Goal: Find specific page/section: Find specific page/section

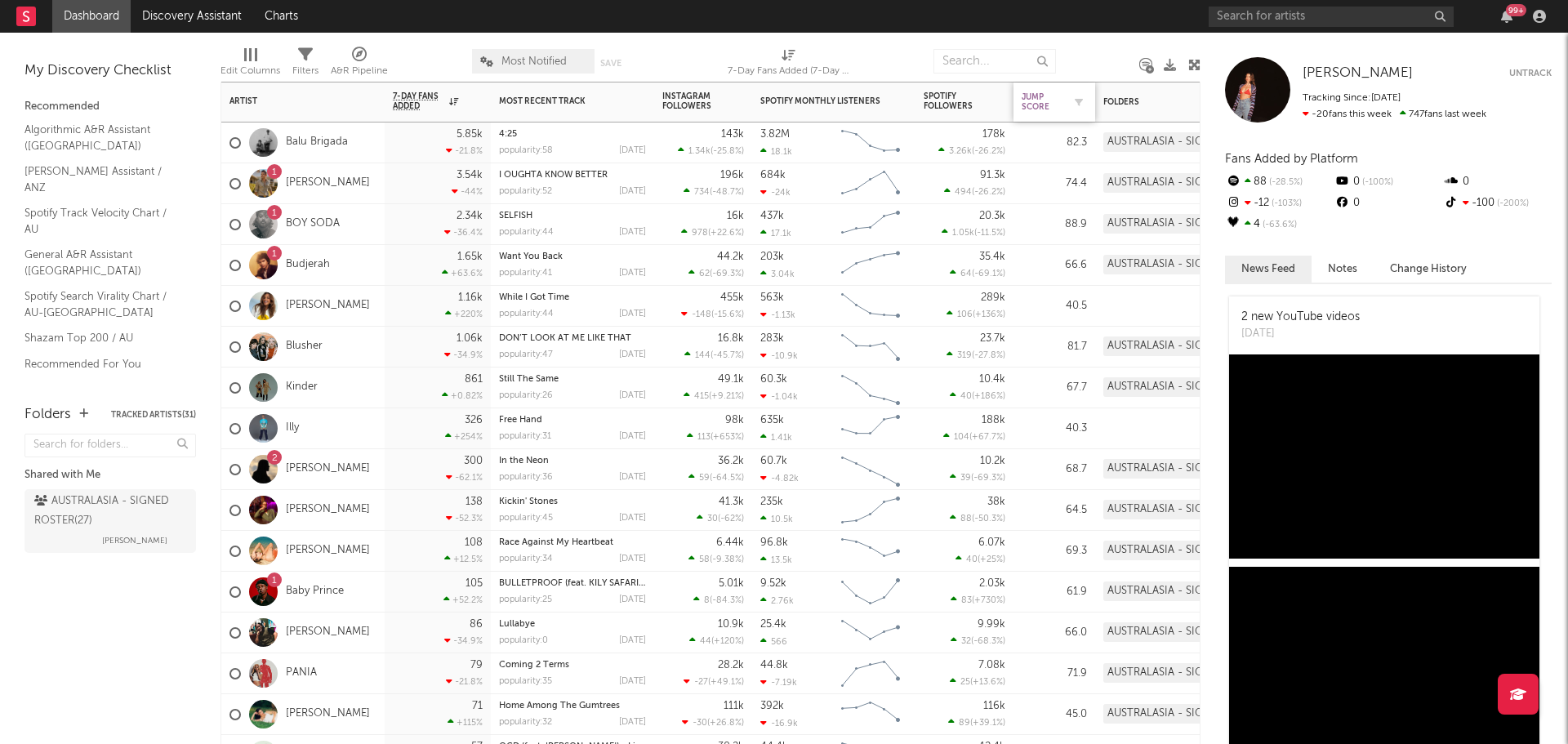
click at [1049, 111] on div "Jump Score" at bounding box center [1043, 101] width 41 height 20
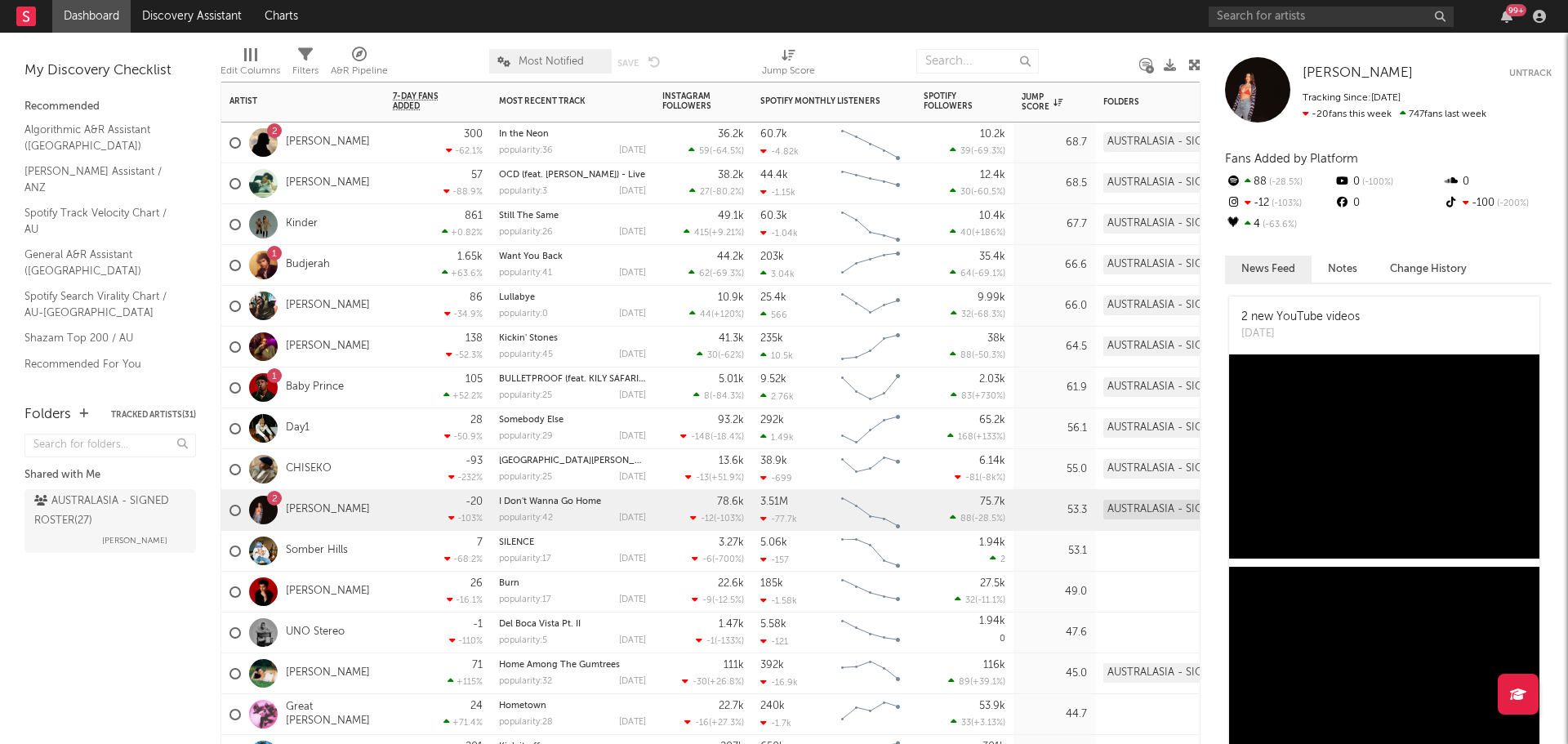
click at [410, 509] on div "-20 -103 %" at bounding box center [438, 509] width 90 height 40
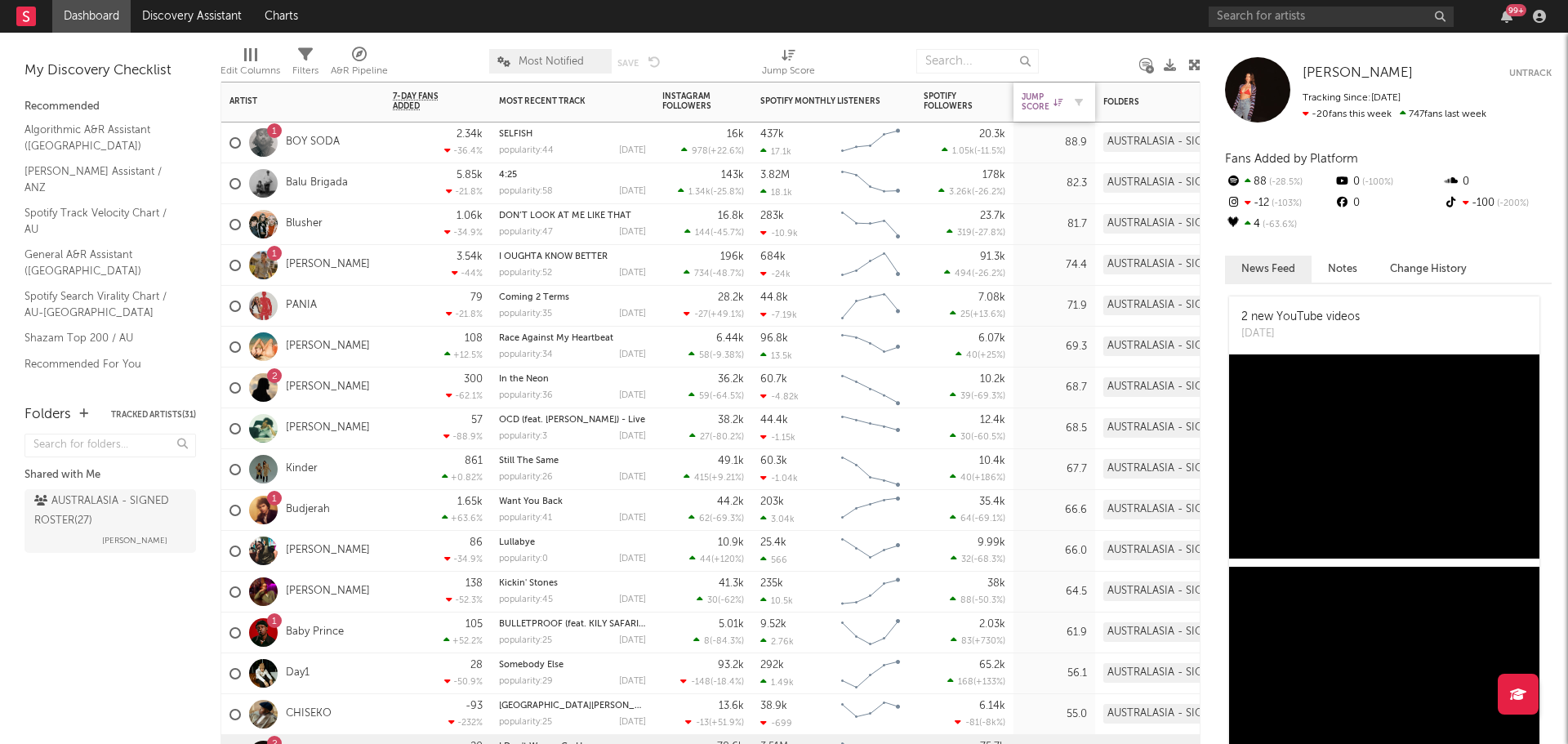
click at [1029, 104] on div "Jump Score" at bounding box center [1043, 101] width 41 height 20
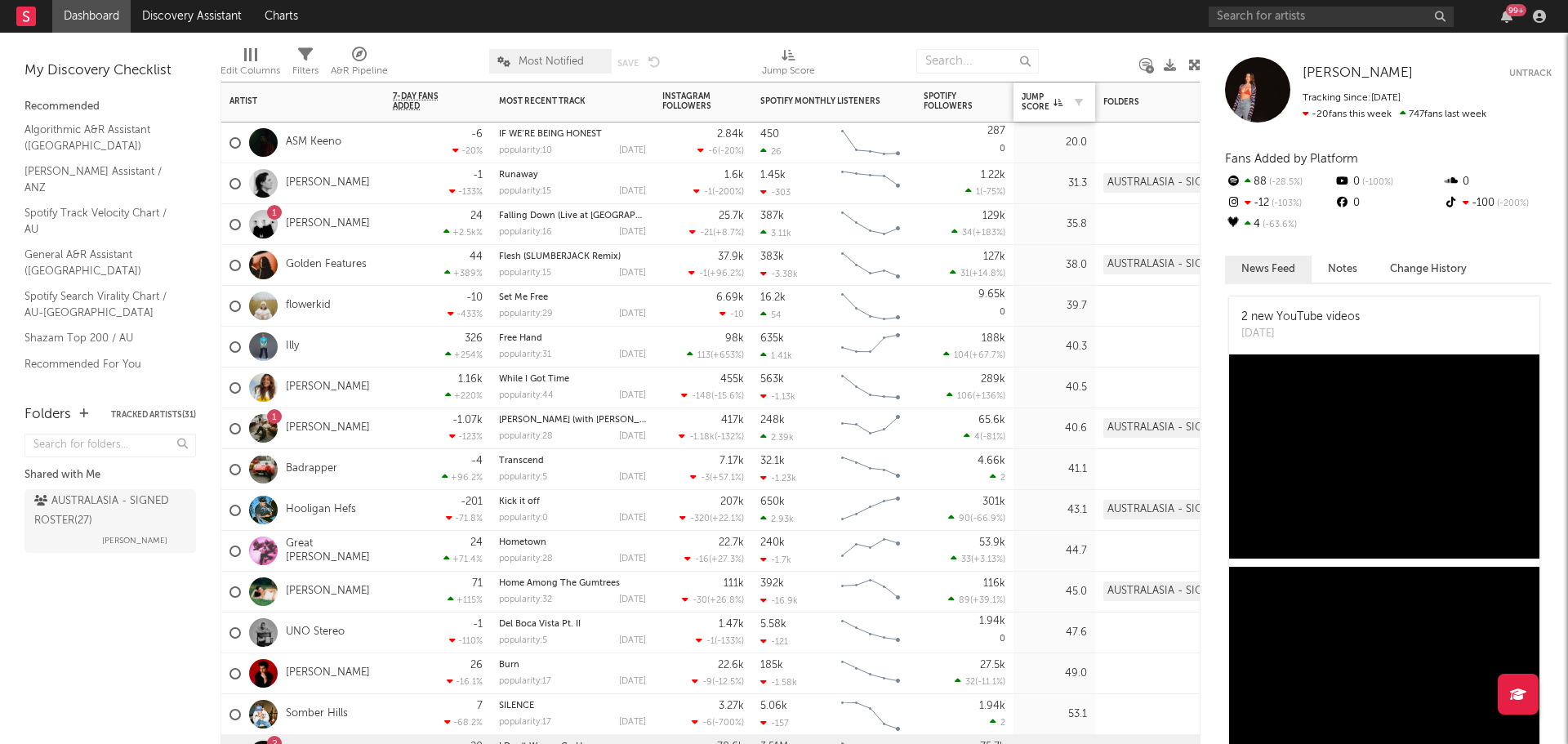
click at [1068, 114] on div "Jump Score" at bounding box center [1055, 102] width 66 height 35
click at [1084, 104] on button "button" at bounding box center [1078, 101] width 16 height 16
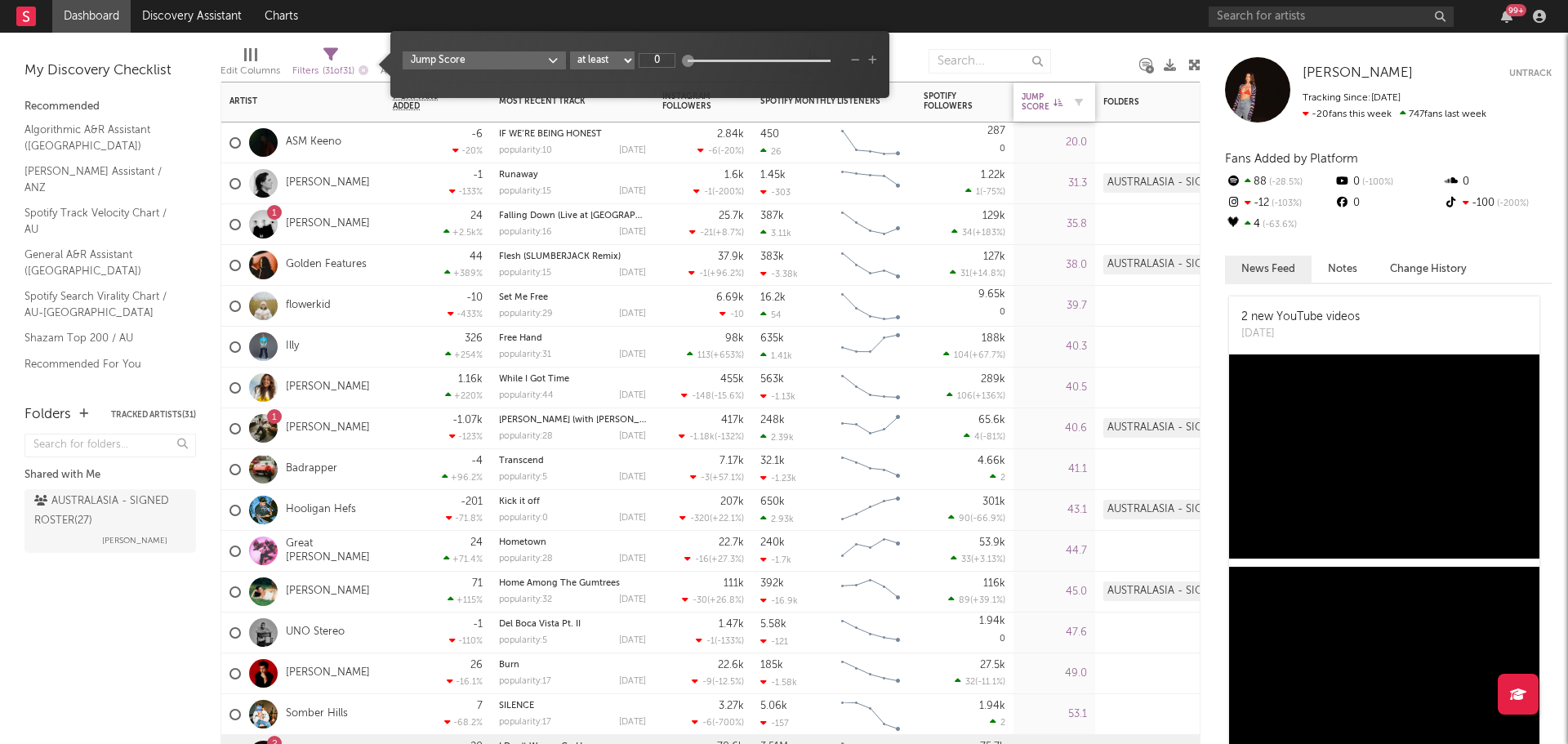
click at [1043, 113] on div "Jump Score" at bounding box center [1055, 102] width 66 height 35
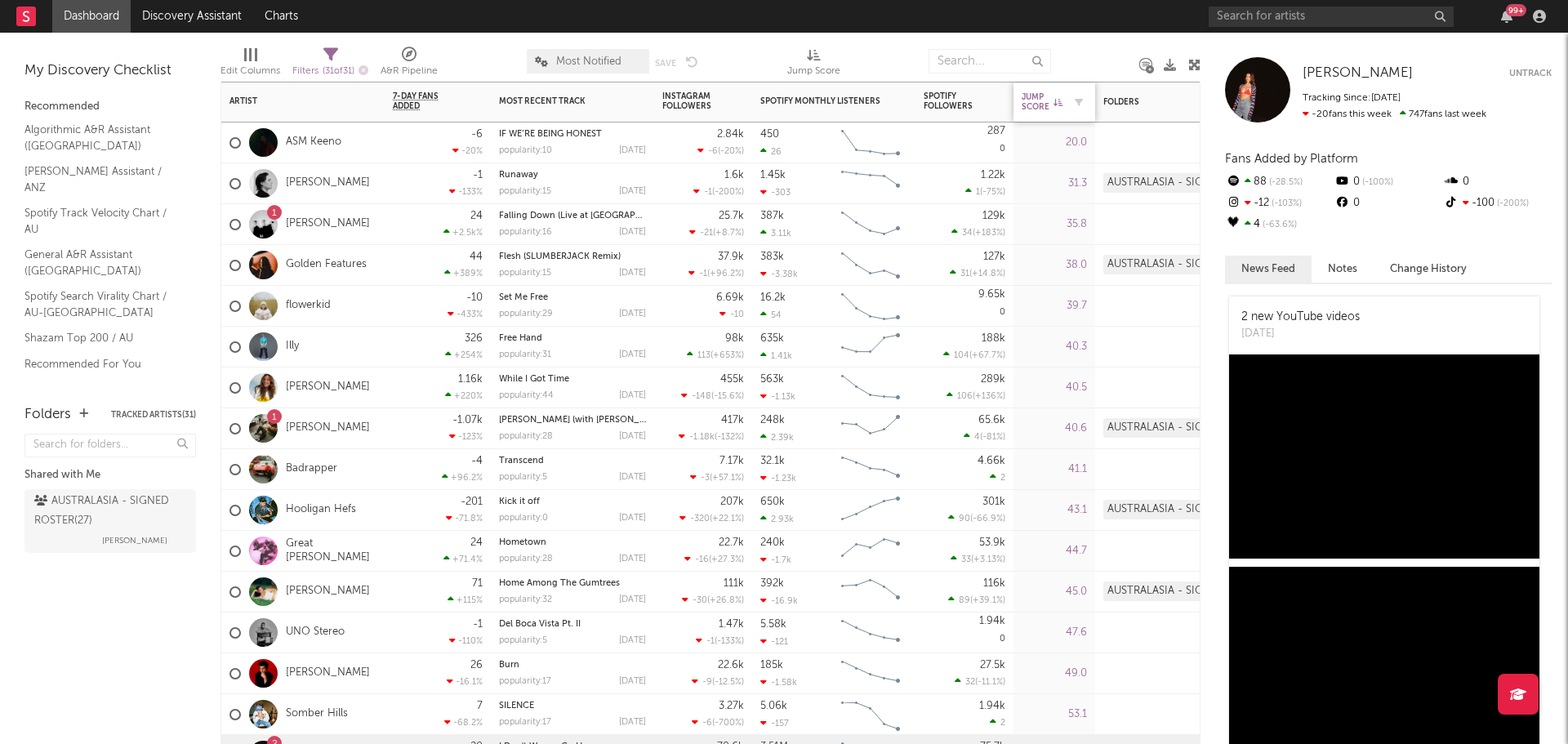
click at [1030, 113] on div "Jump Score" at bounding box center [1055, 102] width 66 height 35
click at [1034, 99] on div "Jump Score" at bounding box center [1043, 101] width 41 height 20
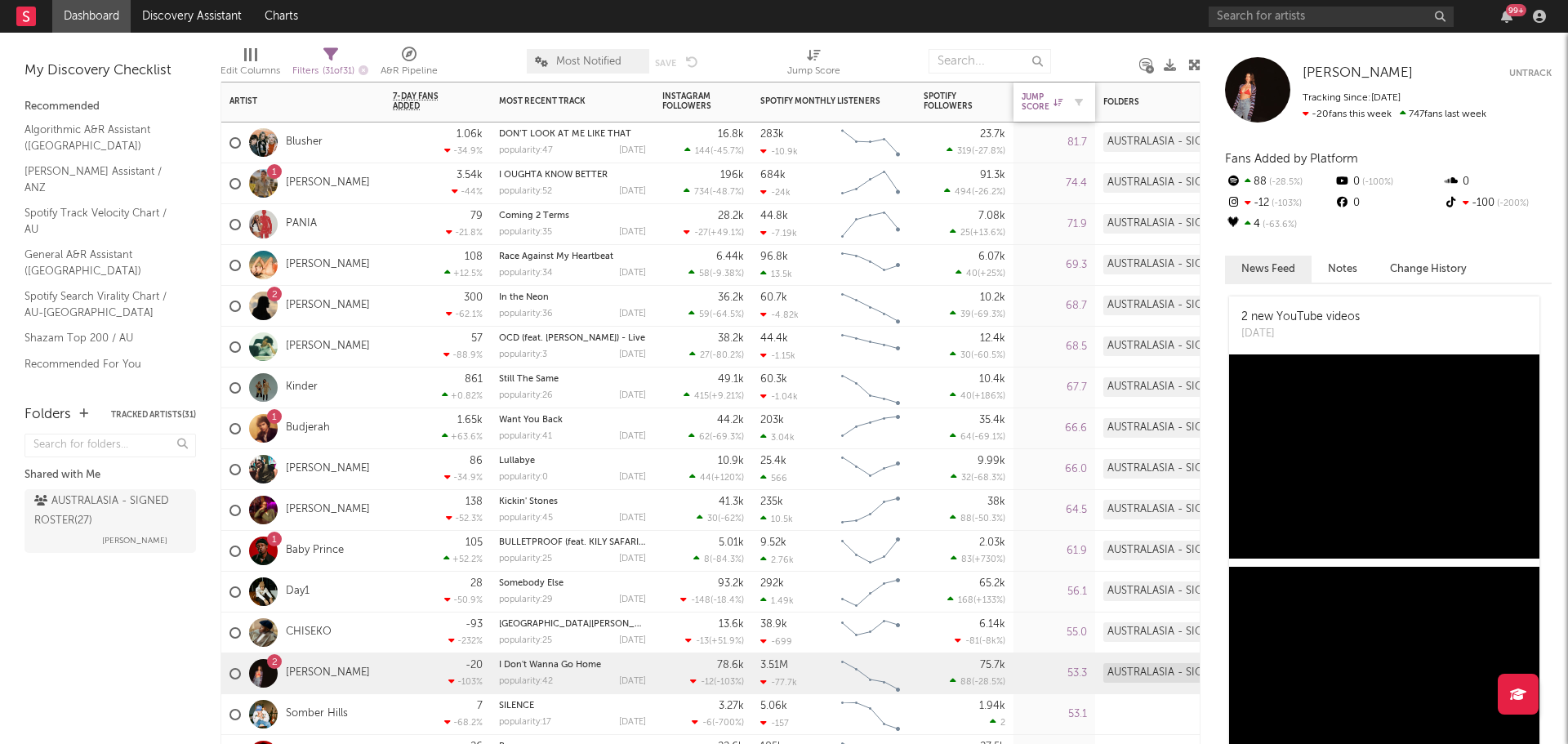
click at [1047, 107] on div "Jump Score" at bounding box center [1043, 101] width 41 height 20
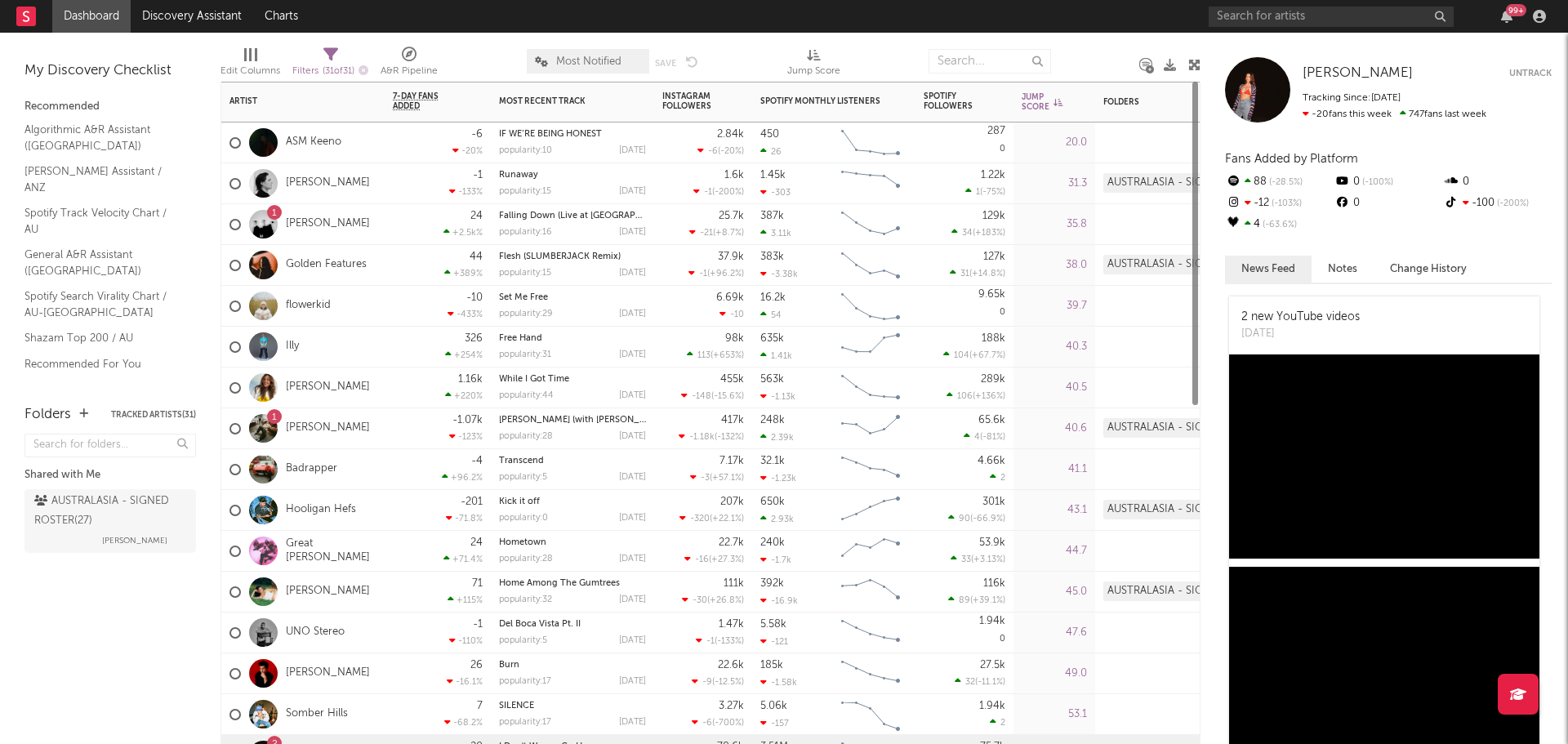
click at [1047, 107] on div "Jump Score" at bounding box center [1043, 101] width 41 height 20
